Goal: Download file/media

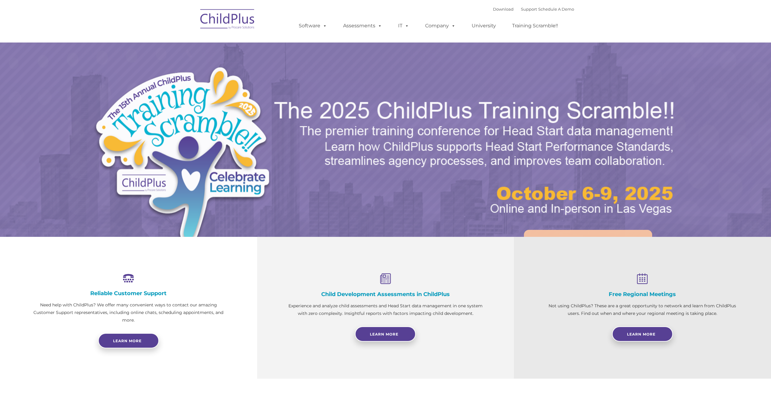
select select "MEDIUM"
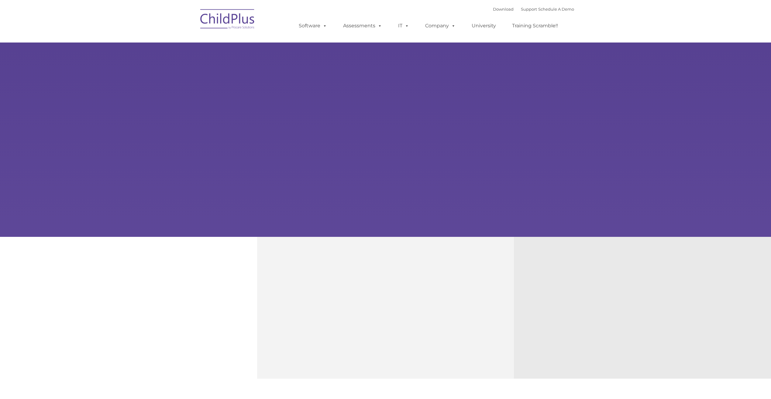
type input ""
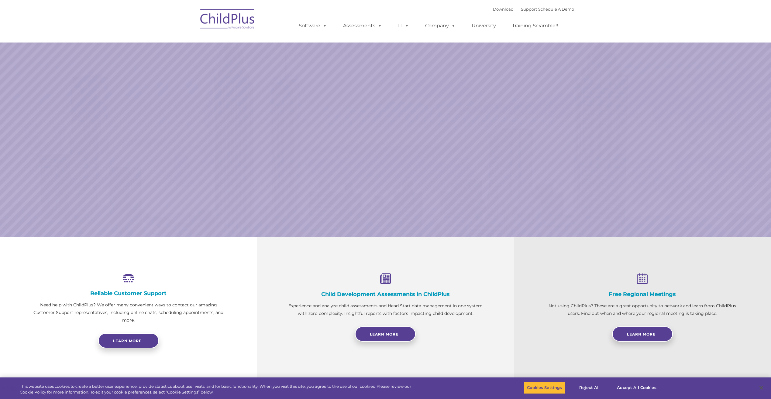
select select "MEDIUM"
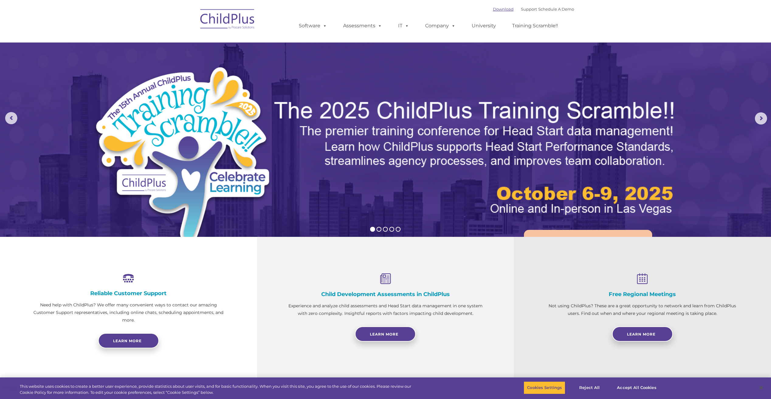
click at [493, 11] on link "Download" at bounding box center [503, 9] width 21 height 5
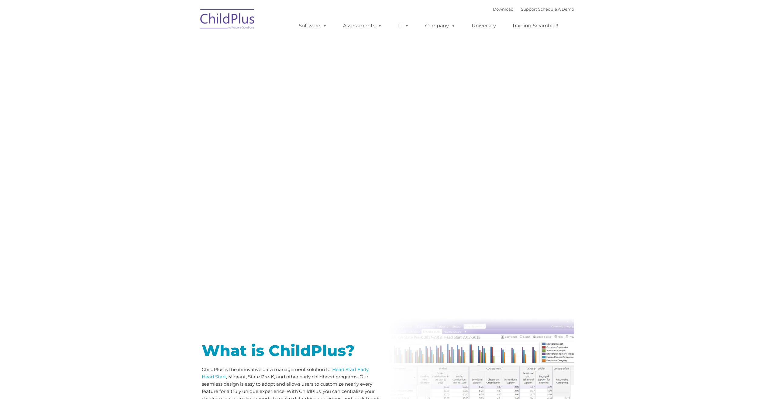
type input ""
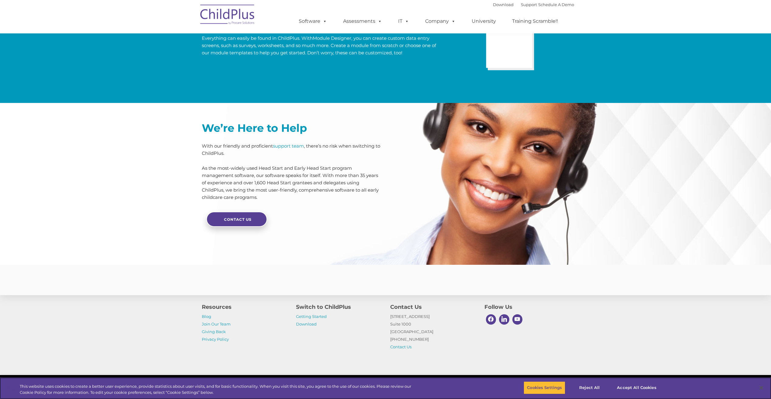
scroll to position [1312, 0]
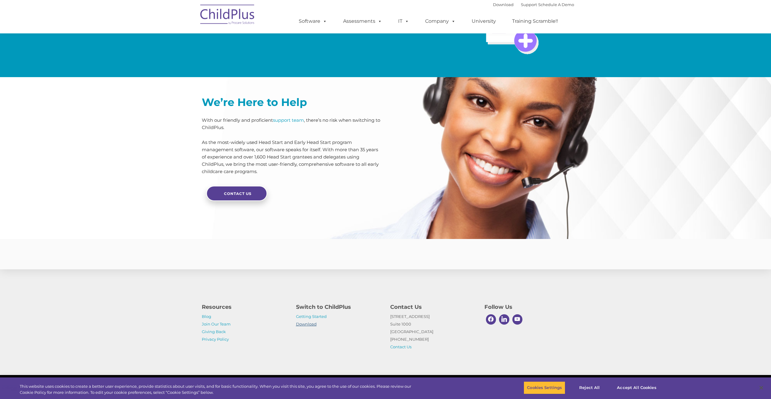
click at [310, 322] on link "Download" at bounding box center [306, 324] width 21 height 5
